Goal: Transaction & Acquisition: Subscribe to service/newsletter

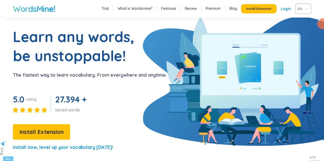
scroll to position [26, 0]
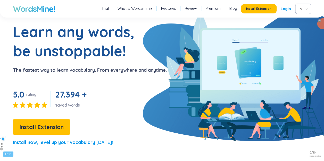
click at [30, 127] on span "Install Extension" at bounding box center [41, 126] width 44 height 9
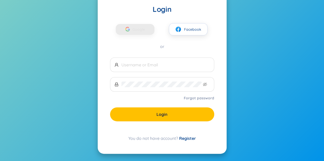
click at [183, 137] on link "Register" at bounding box center [187, 137] width 17 height 5
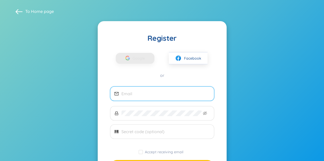
scroll to position [26, 0]
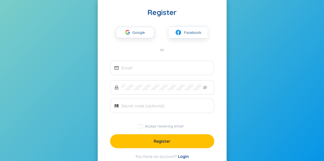
click at [129, 35] on div "button" at bounding box center [128, 32] width 10 height 11
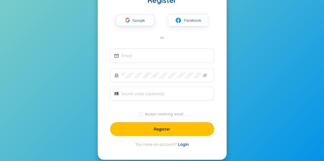
scroll to position [44, 0]
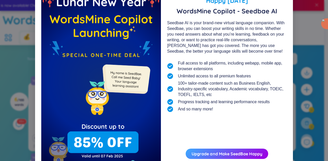
scroll to position [46, 0]
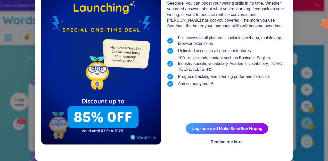
drag, startPoint x: 227, startPoint y: 141, endPoint x: 197, endPoint y: 99, distance: 51.4
click at [197, 99] on div "Happy Lunar New Year 2025 WordsMine Copilot - Seedbae AI Seedbae AI is your bra…" at bounding box center [227, 54] width 120 height 179
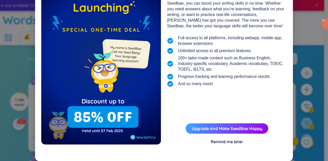
click at [222, 132] on button "Upgrade and Make SeedBae Happy" at bounding box center [226, 128] width 82 height 10
click at [206, 126] on link "Upgrade and Make SeedBae Happy" at bounding box center [226, 128] width 71 height 5
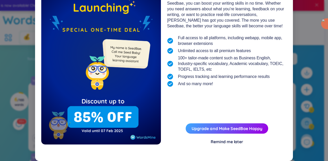
click at [225, 143] on div "Remind me later" at bounding box center [226, 142] width 32 height 6
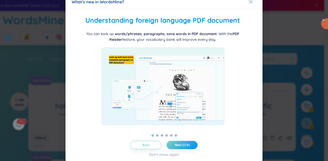
scroll to position [7, 0]
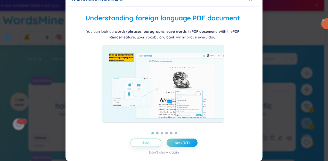
drag, startPoint x: 169, startPoint y: 130, endPoint x: 161, endPoint y: 135, distance: 9.1
drag, startPoint x: 161, startPoint y: 135, endPoint x: 181, endPoint y: 143, distance: 21.0
click at [181, 143] on span "Next (1/6)" at bounding box center [182, 142] width 15 height 4
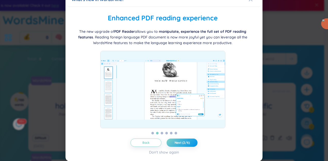
click at [181, 143] on span "Next (2/6)" at bounding box center [181, 142] width 15 height 4
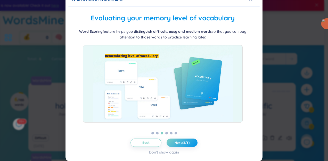
click at [181, 140] on span "Next (3/6)" at bounding box center [181, 142] width 15 height 4
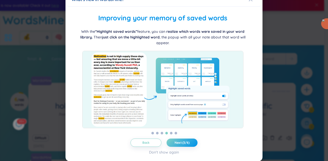
click at [181, 140] on span "Next (3/6)" at bounding box center [181, 142] width 15 height 4
click at [181, 140] on span "Next (4/6)" at bounding box center [181, 142] width 15 height 4
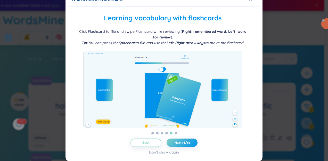
click at [181, 140] on span "Next (4/6)" at bounding box center [181, 142] width 15 height 4
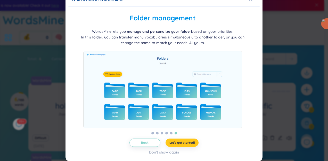
click at [175, 143] on span "Let's get started!" at bounding box center [181, 142] width 25 height 4
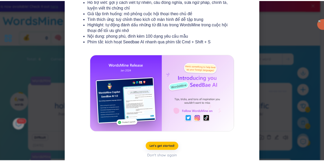
scroll to position [99, 0]
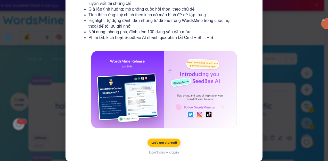
click at [163, 150] on div "Don't show again" at bounding box center [164, 152] width 30 height 6
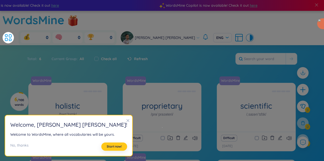
click at [101, 143] on button "Start now!" at bounding box center [114, 146] width 26 height 8
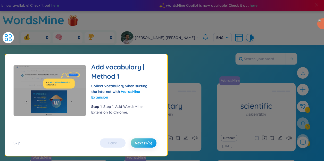
click at [134, 137] on div "Skip Back Next (1/5)" at bounding box center [86, 139] width 146 height 15
click at [134, 142] on button "Next (1/5)" at bounding box center [144, 142] width 26 height 9
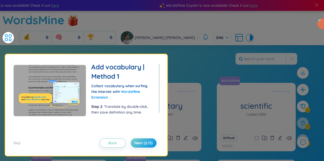
click at [133, 142] on button "Next (2/5)" at bounding box center [144, 142] width 26 height 9
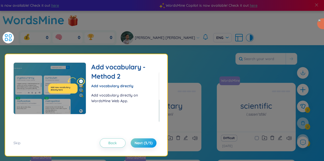
click at [140, 142] on span "Next (3/5)" at bounding box center [143, 142] width 18 height 5
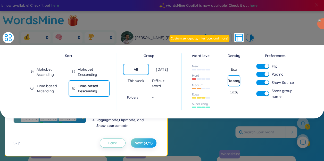
click at [138, 136] on div "Skip Back Next (4/5)" at bounding box center [86, 139] width 146 height 15
click at [138, 143] on span "Next (4/5)" at bounding box center [143, 142] width 18 height 5
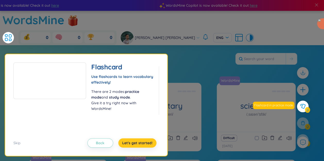
click at [133, 143] on span "Let's get started!" at bounding box center [137, 142] width 30 height 5
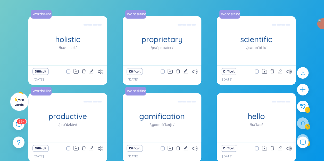
scroll to position [79, 0]
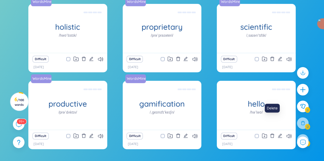
click at [272, 133] on icon "delete" at bounding box center [272, 135] width 5 height 5
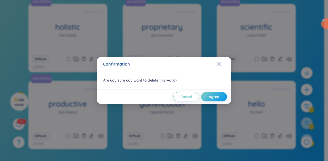
click at [213, 98] on span "Agree" at bounding box center [214, 96] width 10 height 5
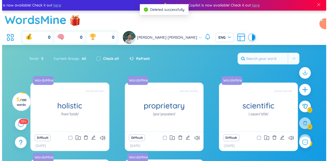
scroll to position [0, 0]
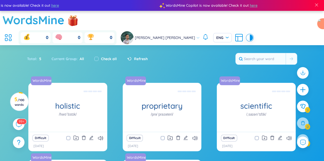
click at [76, 53] on div "Current Group : All" at bounding box center [67, 58] width 43 height 11
click at [82, 56] on span "All" at bounding box center [81, 58] width 6 height 5
click at [95, 57] on input "checkbox" at bounding box center [96, 59] width 4 height 4
checkbox input "true"
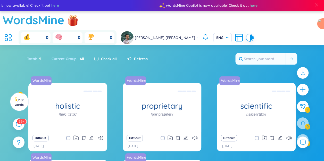
checkbox input "true"
click at [95, 57] on input "checkbox" at bounding box center [96, 59] width 4 height 4
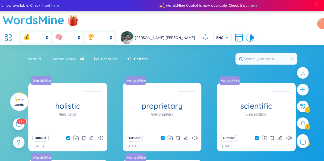
checkbox input "false"
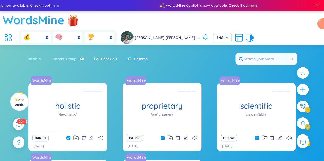
checkbox input "false"
drag, startPoint x: 257, startPoint y: 43, endPoint x: 260, endPoint y: 44, distance: 3.0
click at [259, 53] on input "text" at bounding box center [260, 58] width 50 height 11
click at [301, 110] on button at bounding box center [303, 106] width 12 height 12
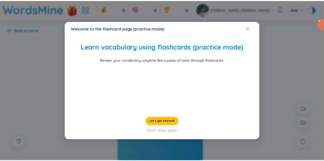
scroll to position [16, 0]
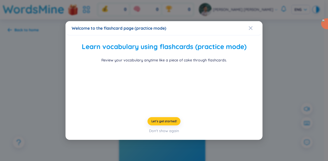
click at [155, 123] on span "Let's get started!" at bounding box center [163, 121] width 25 height 4
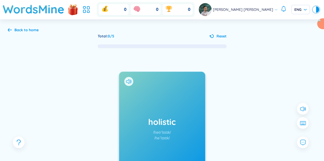
click at [156, 100] on div "holistic /həʊˈlɪstɪk/ /həˈlɪstɪk/ Added at 1/9/2025" at bounding box center [162, 128] width 86 height 113
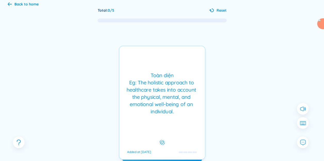
click at [151, 95] on div "Toàn diện Eg: The holistic approach to healthcare takes into account the physic…" at bounding box center [162, 93] width 80 height 43
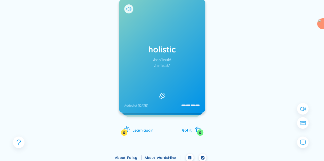
scroll to position [75, 0]
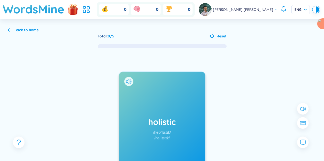
click at [39, 8] on h1 "WordsMine" at bounding box center [34, 9] width 62 height 18
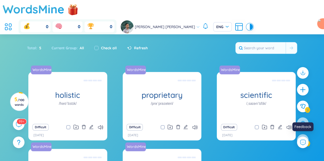
click at [305, 141] on icon at bounding box center [303, 142] width 6 height 6
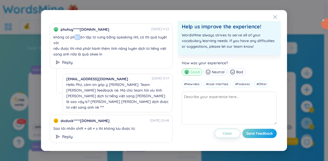
drag, startPoint x: 75, startPoint y: 37, endPoint x: 124, endPoint y: 43, distance: 49.1
click at [113, 42] on div "không có phần ôn tập từ vựng bằng speaking nhỉ, có thì quá tuyệt vời. nếu được …" at bounding box center [111, 45] width 116 height 25
click at [93, 87] on div "Hello Phú, cảm ơn góp ý của Phú. Team xin nhận feedback nè. Mà cho team hỏi xíu…" at bounding box center [117, 96] width 103 height 28
click at [111, 89] on div "Hello Phú, cảm ơn góp ý của Phú. Team xin nhận feedback nè. Mà cho team hỏi xíu…" at bounding box center [117, 96] width 103 height 28
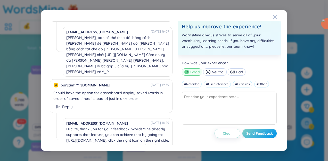
scroll to position [412, 0]
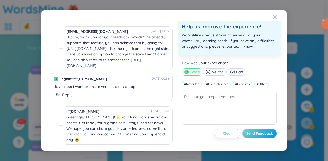
click at [14, 47] on div "phuhuy*****gmail.com 11/05/2025 11:27 không có phần ôn tập từ vựng bằng speakin…" at bounding box center [164, 80] width 328 height 161
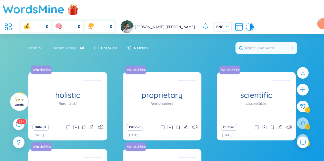
click at [72, 10] on img at bounding box center [73, 9] width 10 height 15
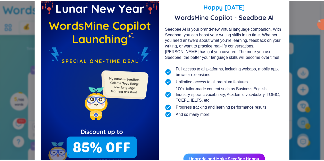
scroll to position [0, 0]
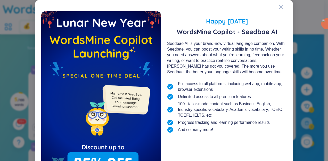
click at [281, 10] on span "Close" at bounding box center [286, 7] width 14 height 14
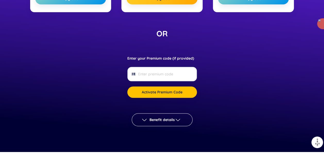
scroll to position [232, 0]
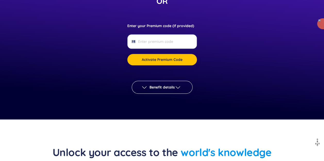
click at [168, 44] on span at bounding box center [162, 41] width 70 height 14
click at [181, 83] on button "Benefit details" at bounding box center [162, 87] width 61 height 13
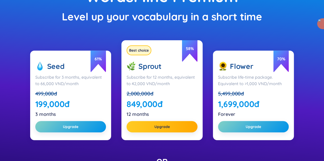
scroll to position [0, 0]
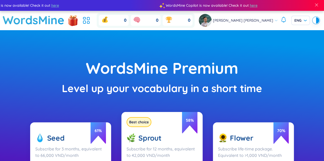
click at [155, 58] on div "WordsMine Premium" at bounding box center [162, 68] width 272 height 24
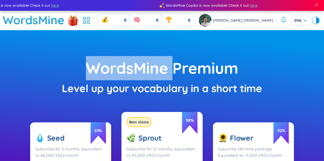
click at [155, 58] on div "WordsMine Premium" at bounding box center [162, 68] width 272 height 24
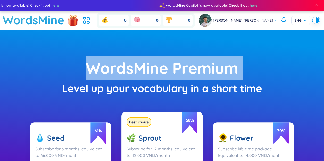
click at [155, 58] on div "WordsMine Premium" at bounding box center [162, 68] width 272 height 24
drag, startPoint x: 155, startPoint y: 58, endPoint x: 164, endPoint y: 83, distance: 26.9
click at [164, 83] on img at bounding box center [165, 83] width 6 height 6
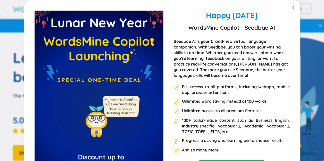
click at [291, 5] on icon "close" at bounding box center [293, 7] width 4 height 4
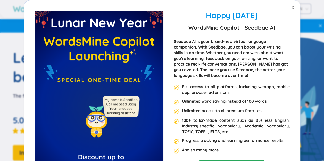
click at [293, 5] on span "Close" at bounding box center [292, 7] width 14 height 14
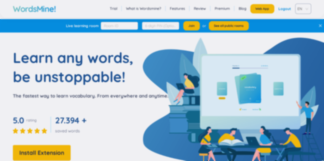
click at [282, 7] on div "Logout" at bounding box center [284, 8] width 13 height 9
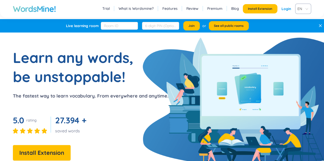
click at [285, 9] on link "Login" at bounding box center [286, 8] width 10 height 9
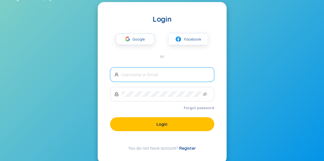
scroll to position [23, 0]
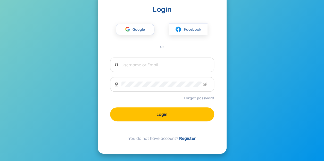
click at [183, 138] on link "Register" at bounding box center [187, 137] width 17 height 5
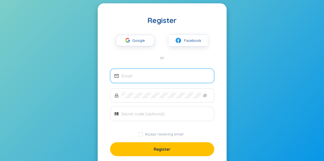
scroll to position [26, 0]
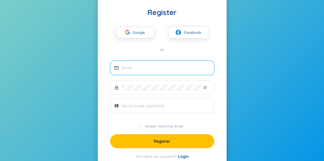
click at [151, 66] on input "email" at bounding box center [165, 68] width 88 height 6
type input "[EMAIL_ADDRESS][DOMAIN_NAME]"
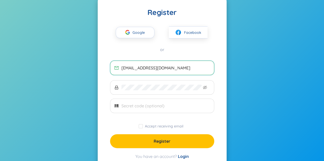
click at [150, 90] on span at bounding box center [162, 87] width 104 height 14
click at [169, 97] on form "bluegamingdeptrai@gmail.com Accept receiving email Register" at bounding box center [162, 104] width 104 height 87
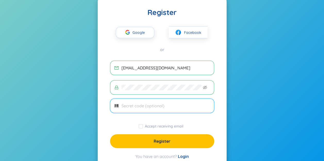
click at [163, 107] on input "text" at bounding box center [165, 106] width 88 height 6
click at [139, 124] on input "Accept receiving email" at bounding box center [141, 126] width 4 height 4
checkbox input "true"
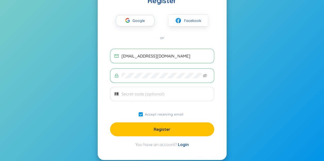
scroll to position [44, 0]
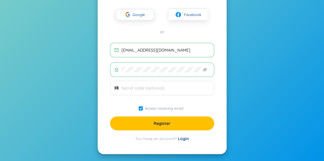
click at [155, 126] on button "Register" at bounding box center [162, 123] width 104 height 14
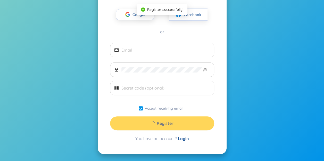
click at [132, 39] on div "Register Google Facebook or Accept receiving email Register You have an account…" at bounding box center [162, 66] width 129 height 176
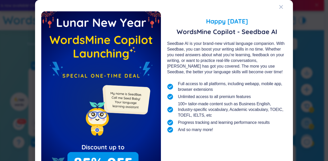
click at [284, 62] on div "Seedbae AI is your brand-new virtual language companion. With Seedbae, you can …" at bounding box center [227, 58] width 120 height 34
click at [287, 5] on span "Close" at bounding box center [286, 7] width 14 height 14
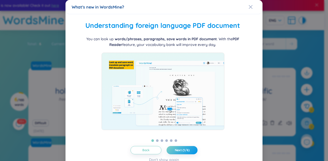
click at [282, 75] on div "What's new in WordsMine? Folder management WordsMine lets you manage and person…" at bounding box center [164, 80] width 328 height 161
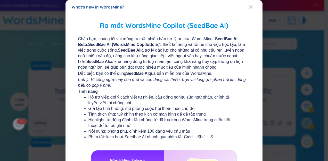
click at [291, 62] on div "What's new in WordsMine? Ra mắt WordsMine Copilot (SeedBae AI) Chào bạn, chúng …" at bounding box center [164, 80] width 328 height 161
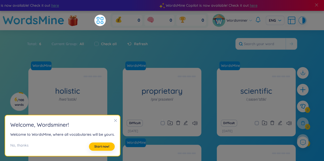
click at [238, 47] on div "Total : 6 Current Group : All Check all Refresh" at bounding box center [161, 46] width 321 height 22
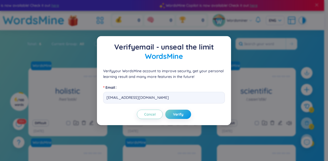
drag, startPoint x: 260, startPoint y: 19, endPoint x: 259, endPoint y: 25, distance: 6.2
click at [260, 21] on div "Verify email - unseal the limit WordsMine Verify your WordsMine account to impr…" at bounding box center [164, 80] width 328 height 161
